Goal: Transaction & Acquisition: Purchase product/service

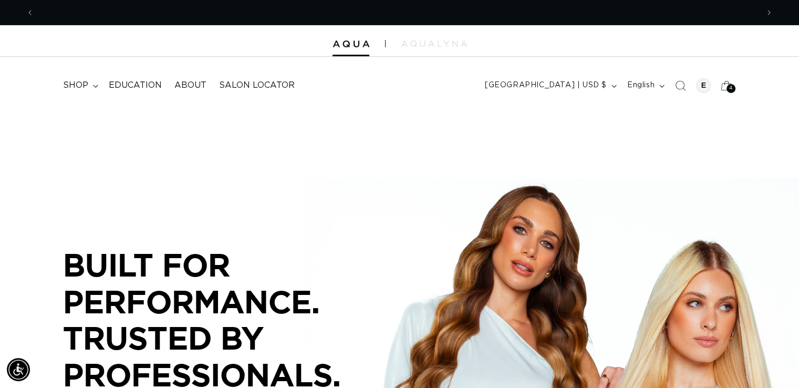
scroll to position [0, 724]
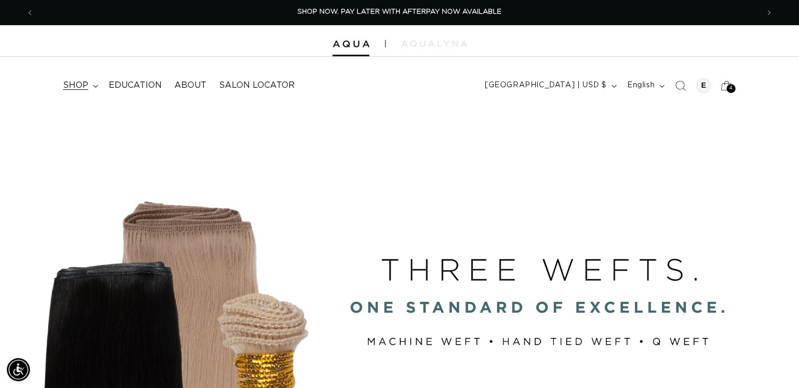
click at [72, 81] on span "shop" at bounding box center [75, 85] width 25 height 11
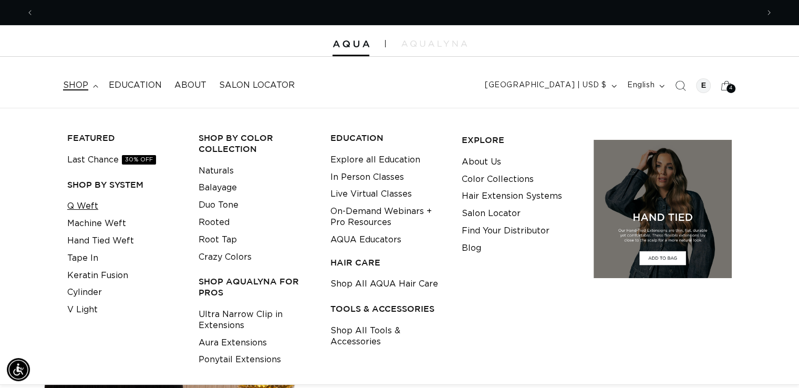
scroll to position [0, 1448]
click at [84, 204] on link "Q Weft" at bounding box center [82, 205] width 31 height 17
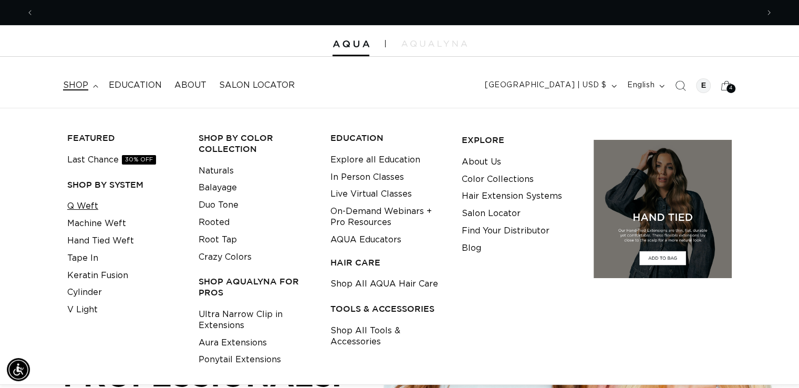
scroll to position [0, 724]
click at [84, 208] on link "Q Weft" at bounding box center [82, 205] width 31 height 17
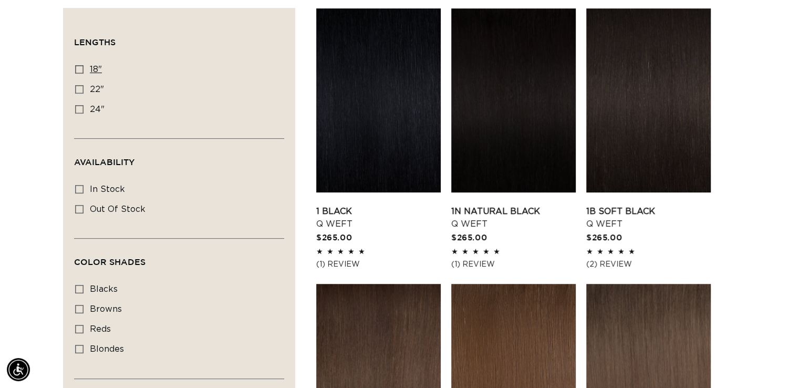
click at [80, 68] on icon at bounding box center [79, 69] width 8 height 8
click at [80, 68] on input "18" 18" (5 products)" at bounding box center [79, 69] width 8 height 8
checkbox input "true"
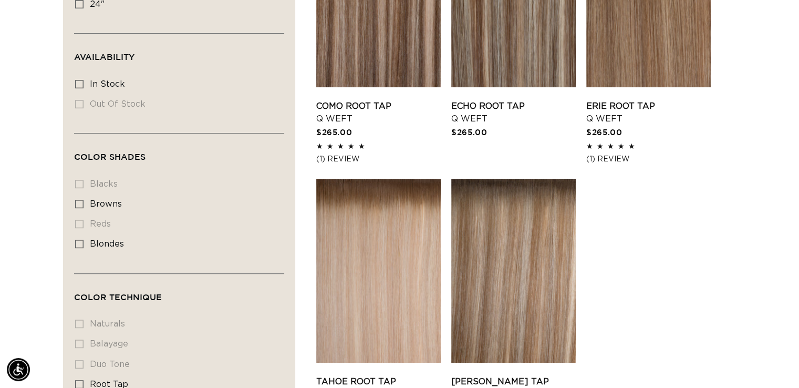
scroll to position [0, 1448]
click at [82, 244] on rect at bounding box center [79, 243] width 7 height 7
click at [82, 244] on input "blondes blondes (5 products)" at bounding box center [79, 244] width 8 height 8
checkbox input "true"
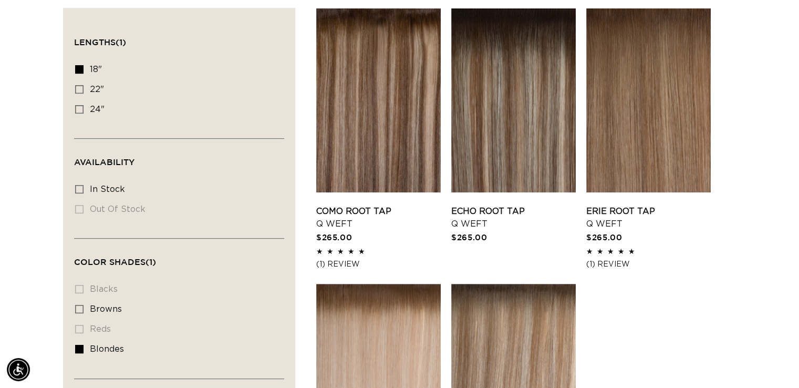
scroll to position [0, 1448]
click at [79, 187] on icon at bounding box center [79, 189] width 8 height 8
click at [79, 187] on input "In stock In stock (5 products)" at bounding box center [79, 189] width 8 height 8
checkbox input "true"
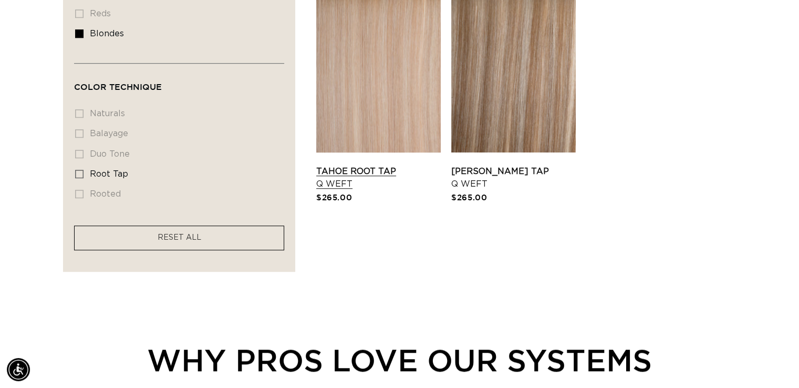
click at [379, 165] on link "Tahoe Root Tap Q Weft" at bounding box center [378, 177] width 124 height 25
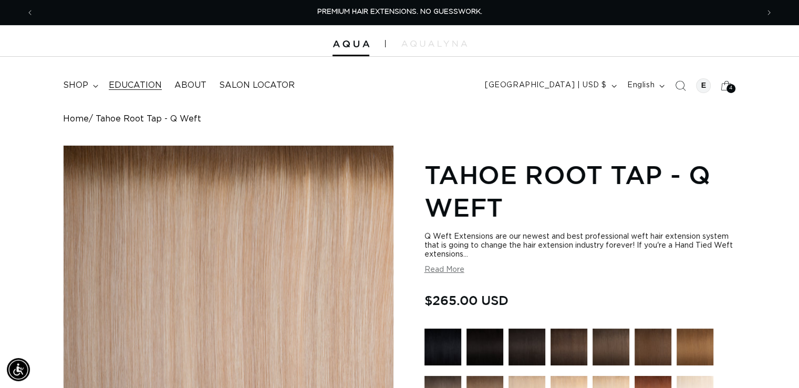
click at [124, 89] on span "Education" at bounding box center [135, 85] width 53 height 11
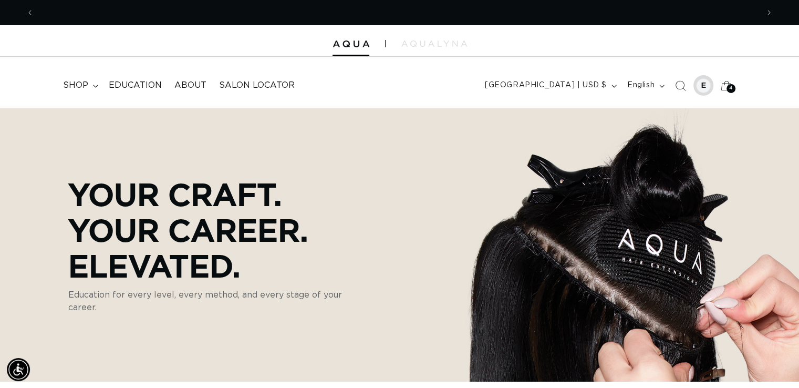
scroll to position [0, 724]
click at [704, 84] on div at bounding box center [703, 85] width 15 height 15
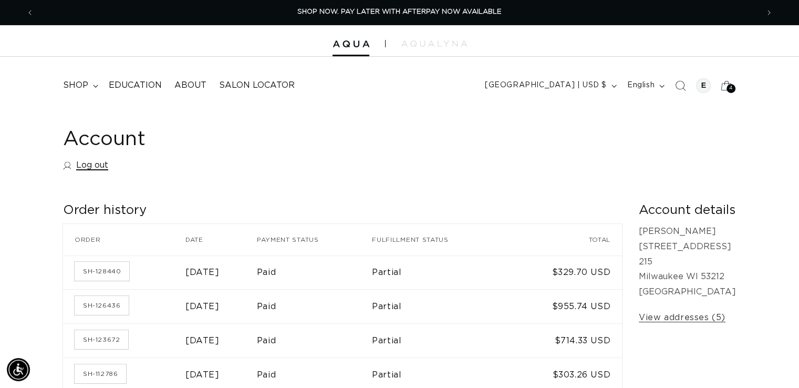
click at [96, 162] on link "Log out" at bounding box center [85, 165] width 45 height 15
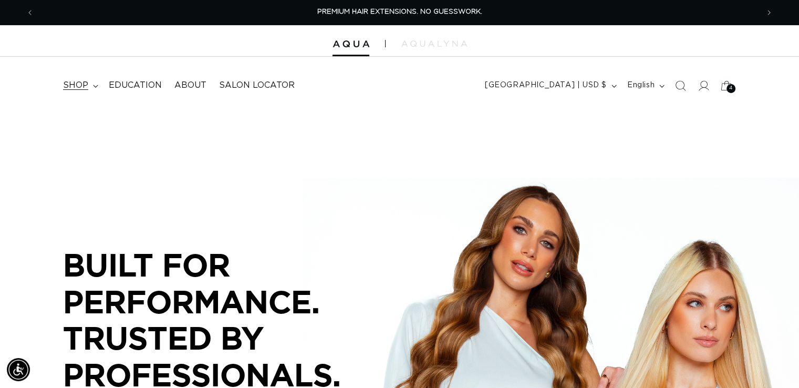
click at [84, 86] on span "shop" at bounding box center [75, 85] width 25 height 11
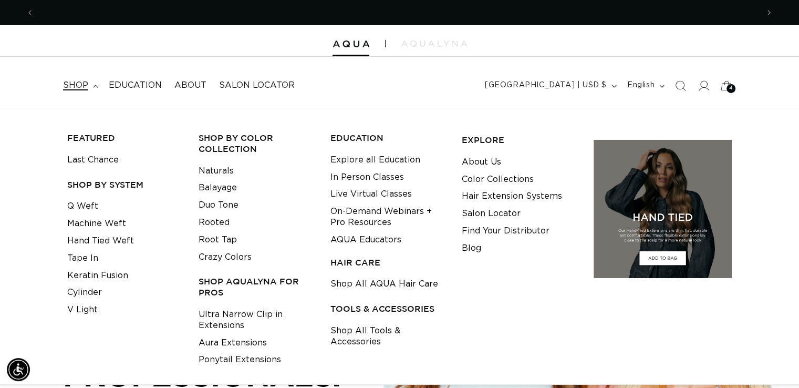
scroll to position [0, 724]
click at [95, 211] on link "Q Weft" at bounding box center [82, 205] width 31 height 17
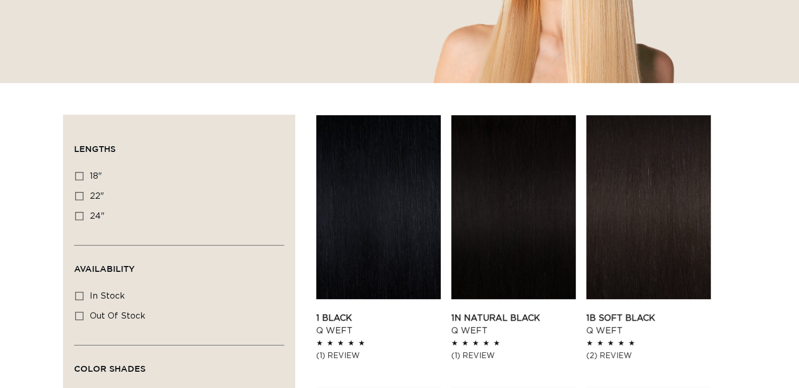
scroll to position [263, 0]
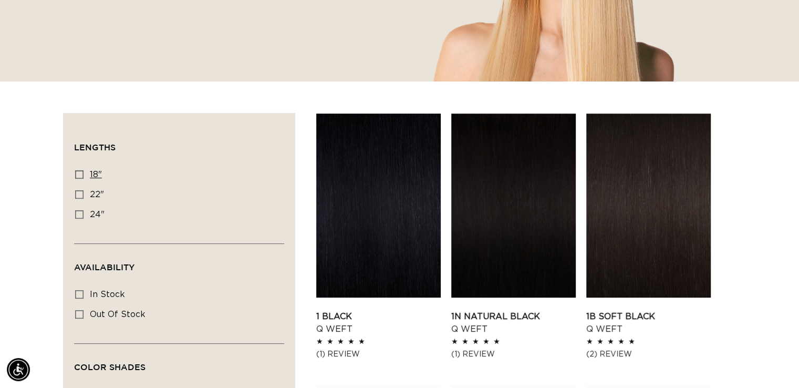
click at [84, 173] on label "18" 18" (5 products)" at bounding box center [176, 175] width 202 height 20
click at [84, 173] on input "18" 18" (5 products)" at bounding box center [79, 174] width 8 height 8
checkbox input "true"
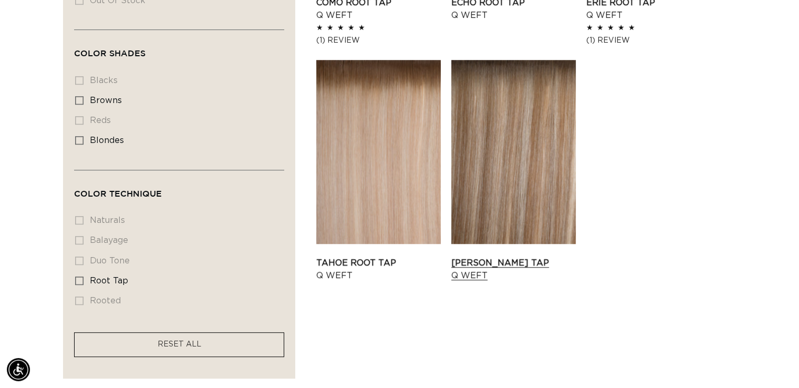
scroll to position [578, 0]
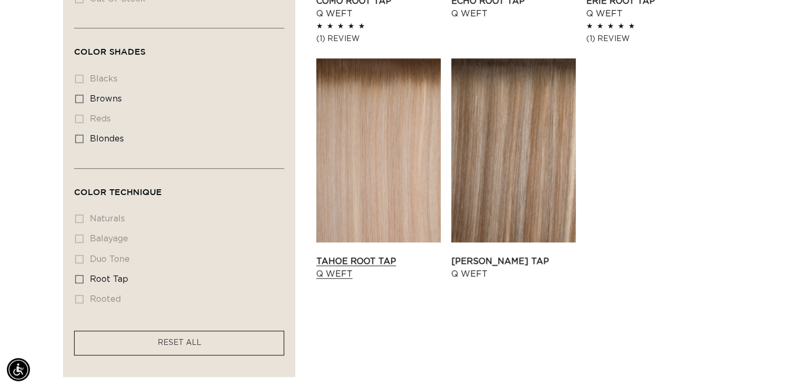
click at [363, 257] on link "Tahoe Root Tap Q Weft" at bounding box center [378, 267] width 124 height 25
